Goal: Check status: Check status

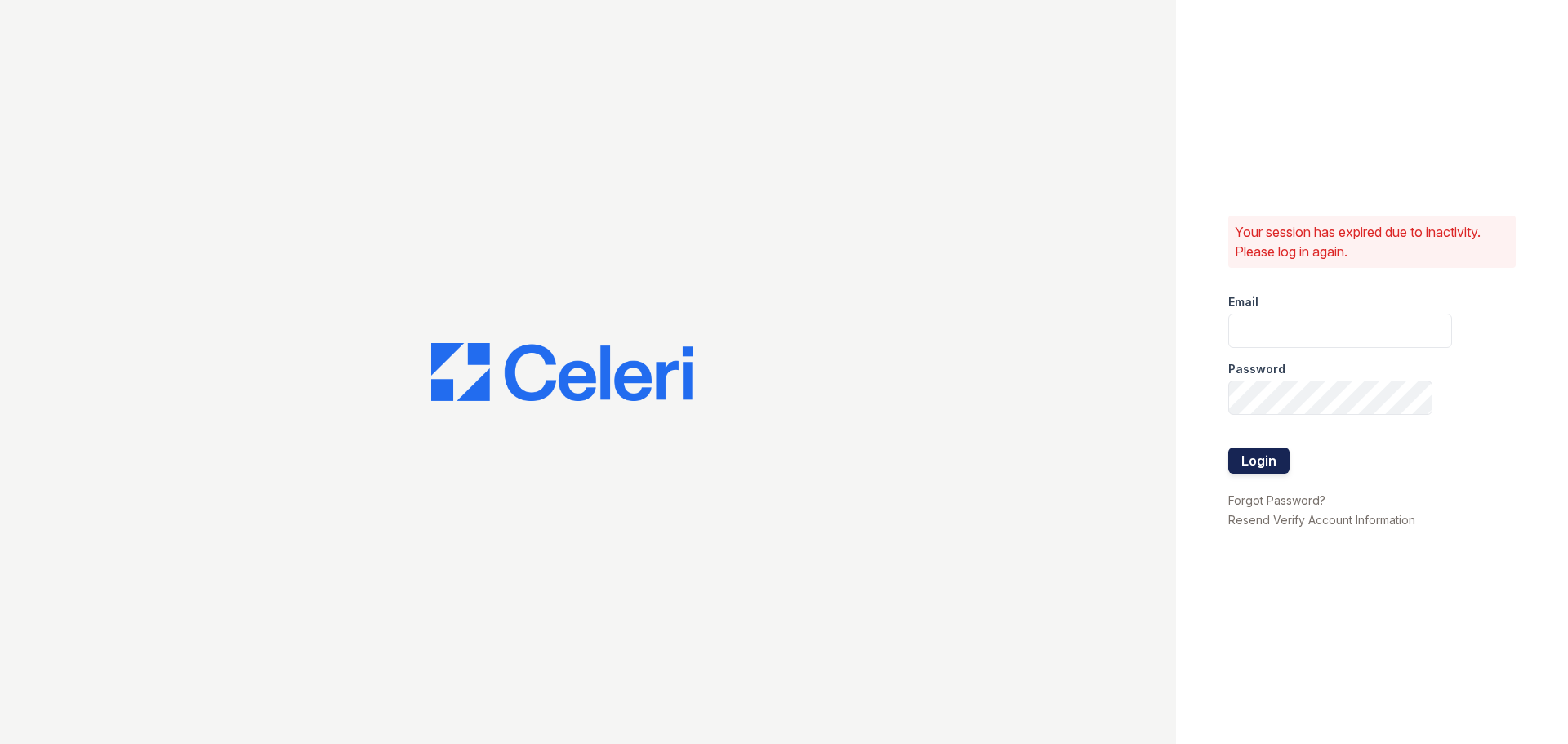
type input "team@solutionpmg.com"
click at [1259, 463] on button "Login" at bounding box center [1259, 461] width 62 height 26
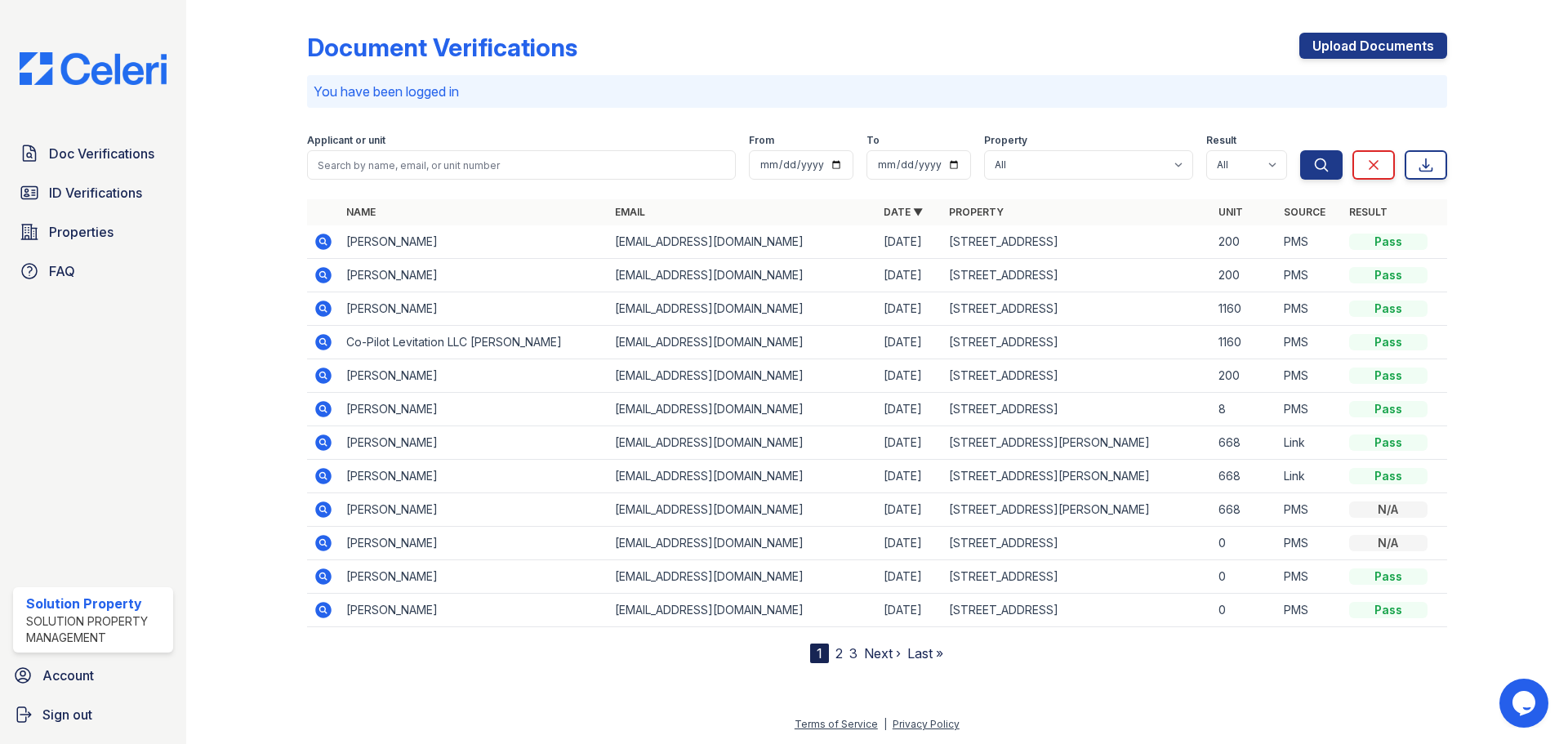
click at [328, 241] on icon at bounding box center [323, 242] width 17 height 17
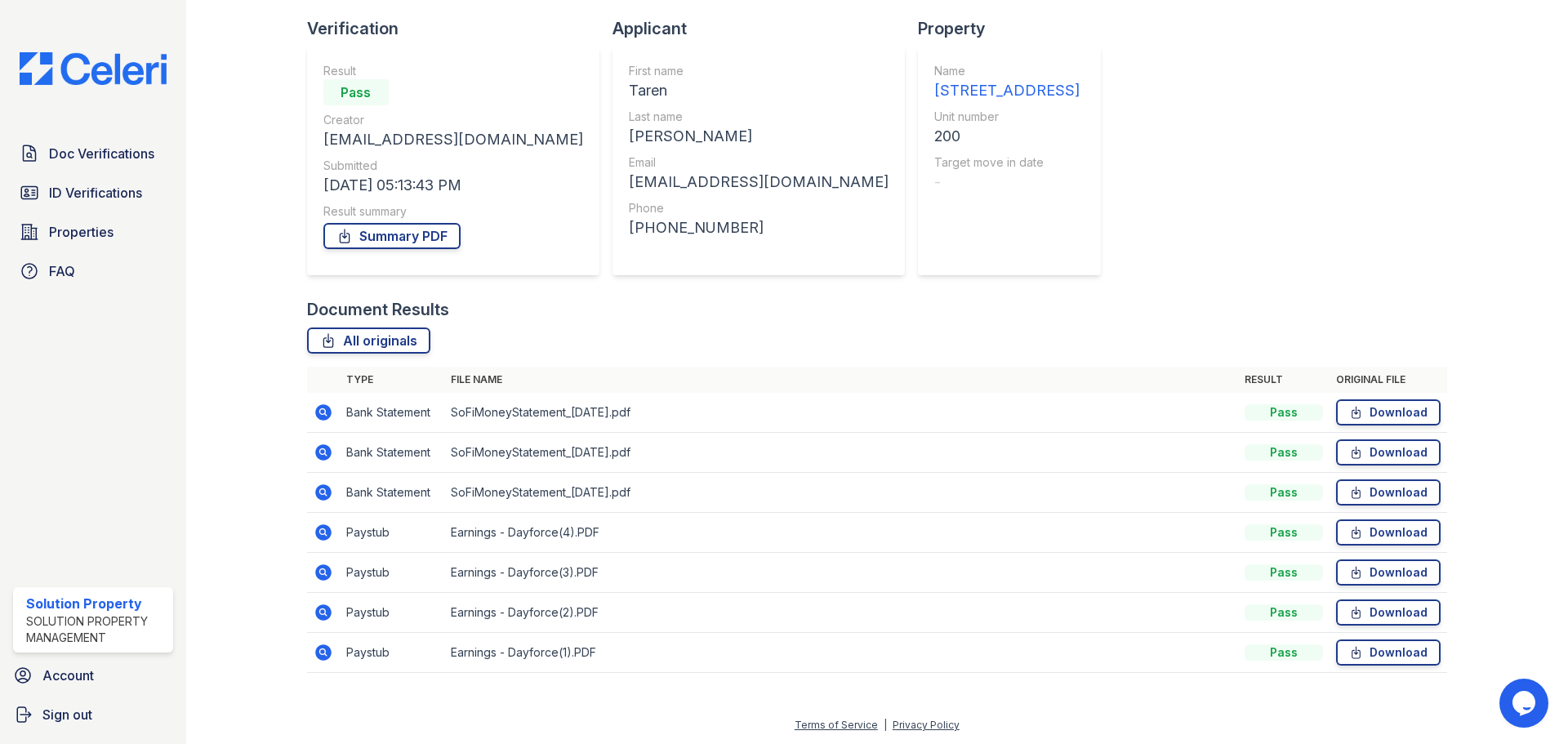
scroll to position [105, 0]
click at [132, 192] on span "ID Verifications" at bounding box center [96, 193] width 93 height 19
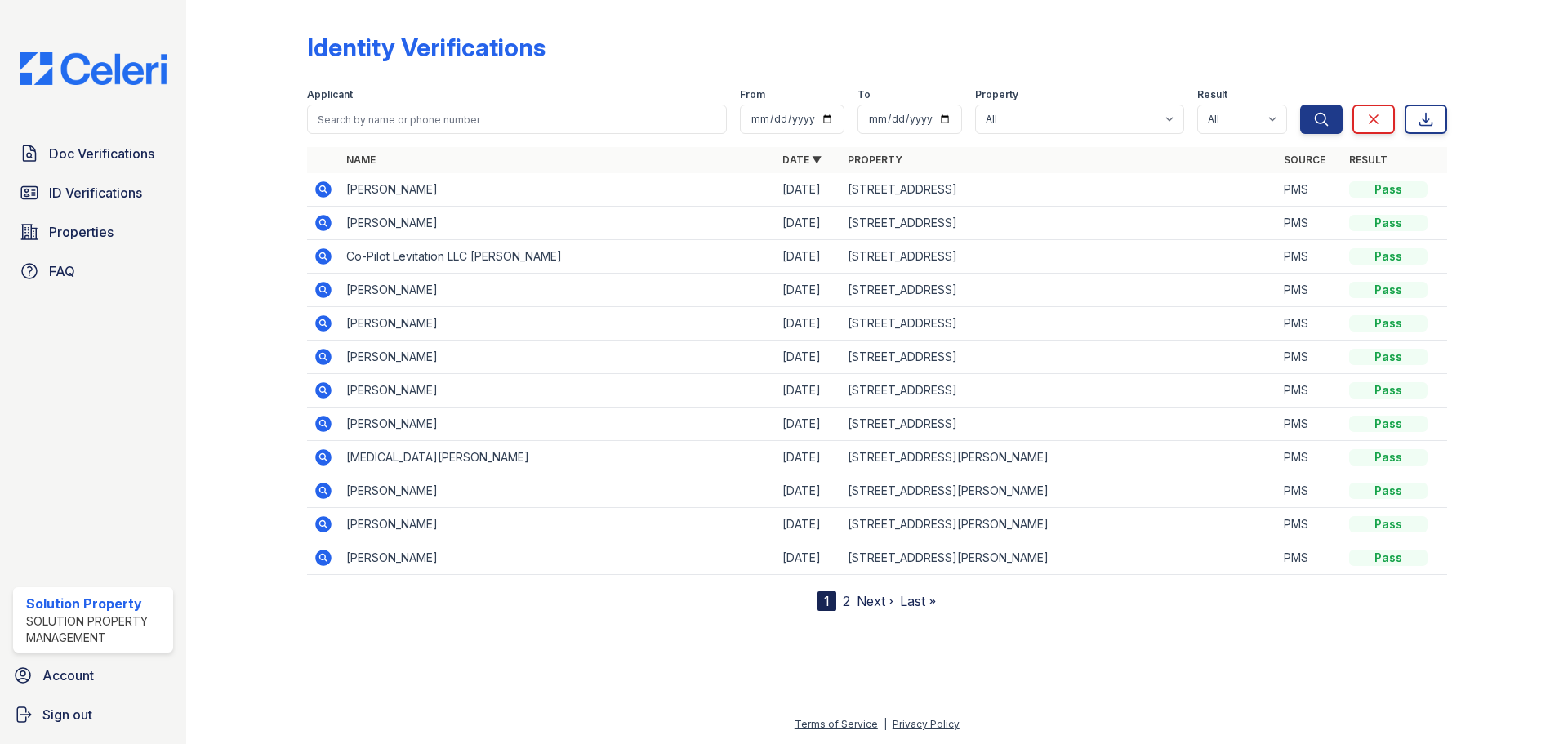
click at [327, 191] on icon at bounding box center [323, 189] width 17 height 17
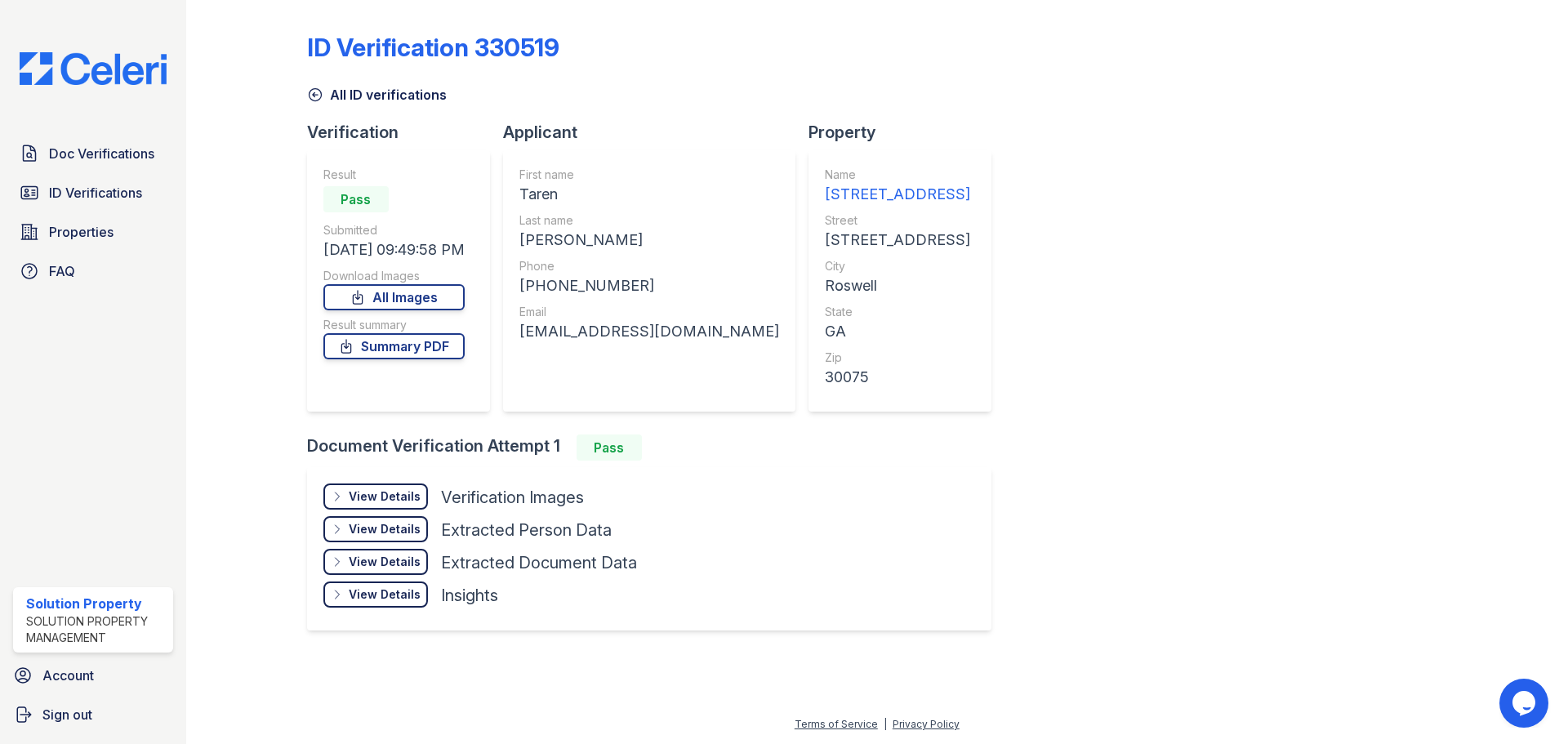
click at [333, 493] on icon at bounding box center [337, 496] width 13 height 13
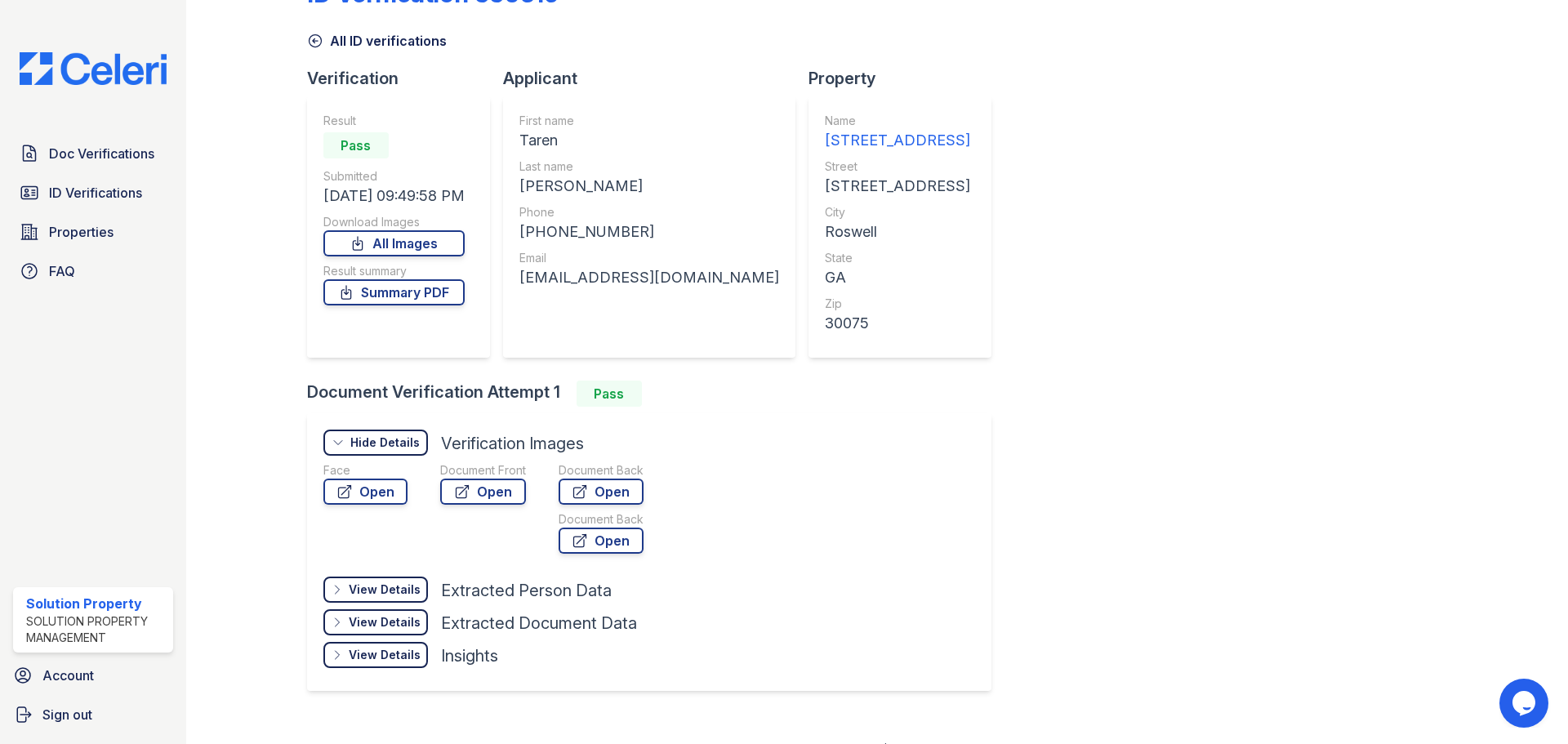
scroll to position [79, 0]
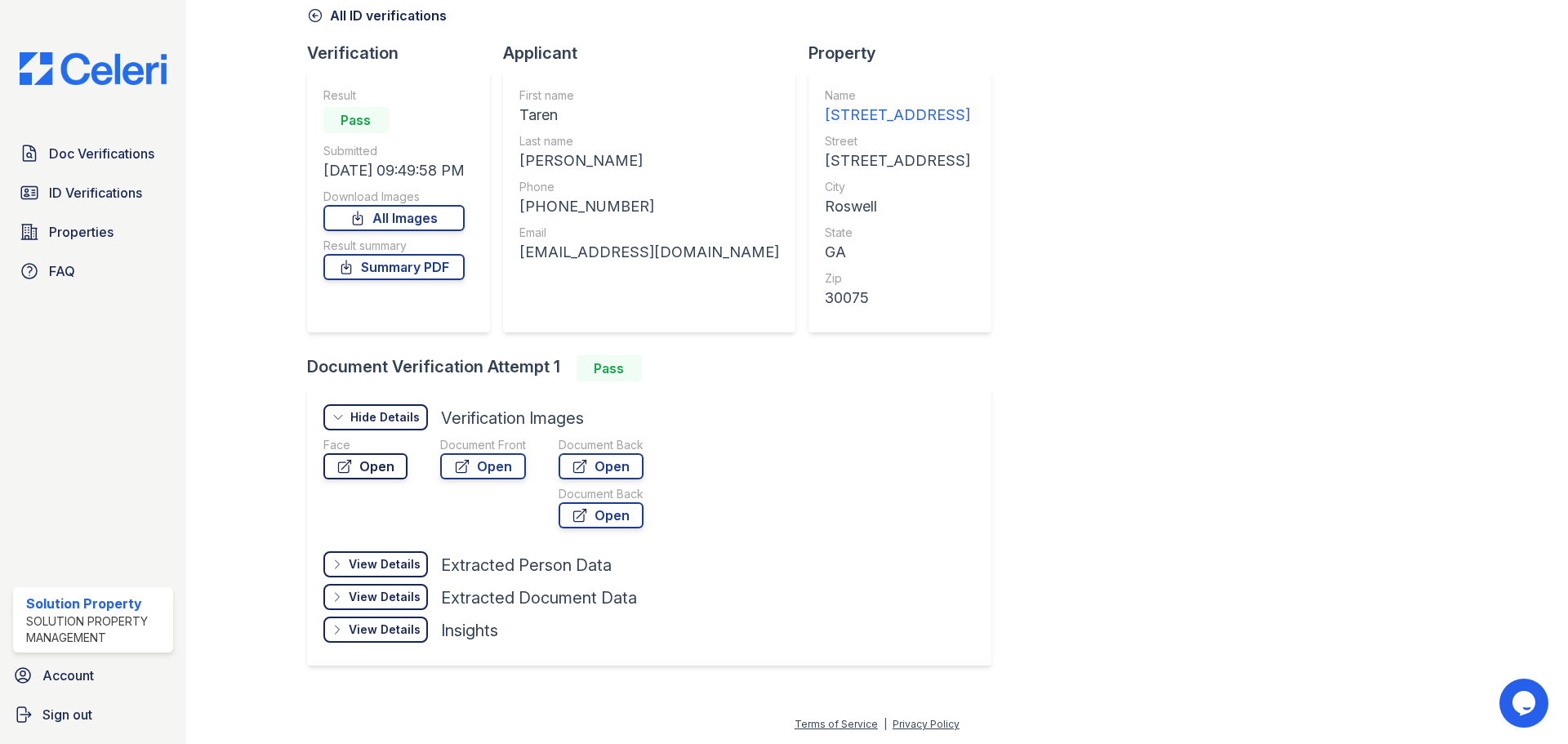
click at [380, 462] on link "Open" at bounding box center [366, 467] width 84 height 26
click at [484, 455] on link "Open" at bounding box center [483, 467] width 86 height 26
